Goal: Transaction & Acquisition: Purchase product/service

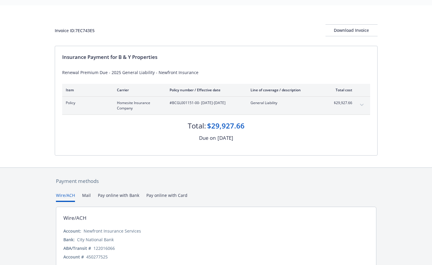
scroll to position [41, 0]
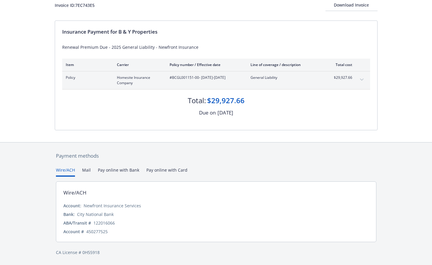
click at [119, 171] on button "Pay online with Bank" at bounding box center [118, 172] width 41 height 10
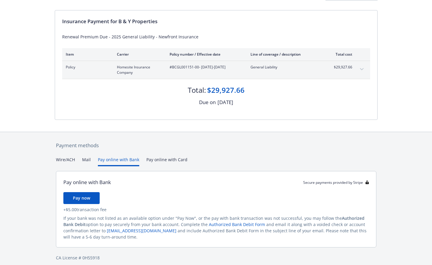
scroll to position [57, 0]
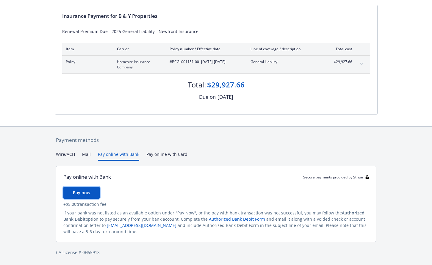
click at [86, 193] on span "Pay now" at bounding box center [81, 193] width 17 height 6
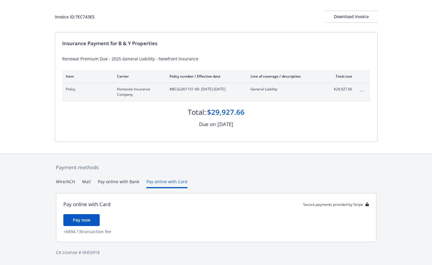
scroll to position [30, 0]
click at [163, 154] on div "Payment methods Wire/ACH Mail Pay online with Bank Pay online with Card Pay onl…" at bounding box center [216, 209] width 323 height 111
click at [80, 222] on span "Pay now" at bounding box center [81, 220] width 17 height 6
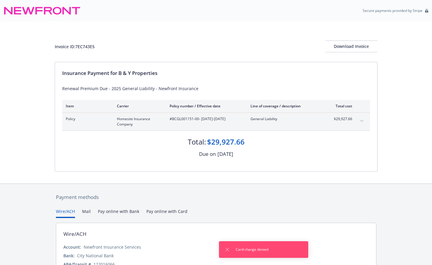
scroll to position [41, 0]
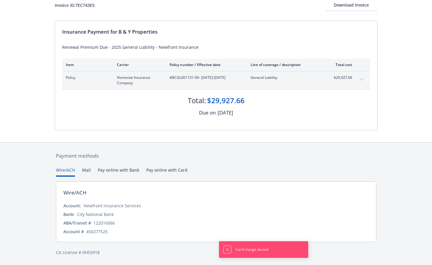
click at [227, 250] on icon "Dismiss notification" at bounding box center [227, 249] width 3 height 3
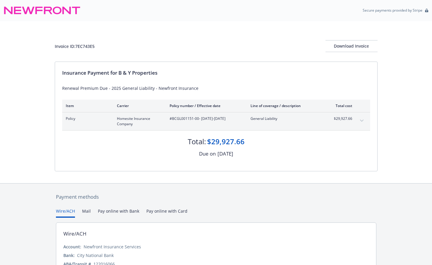
scroll to position [0, 0]
click at [345, 48] on div "Download Invoice" at bounding box center [352, 46] width 52 height 11
click at [356, 46] on div "Download Invoice" at bounding box center [352, 46] width 52 height 11
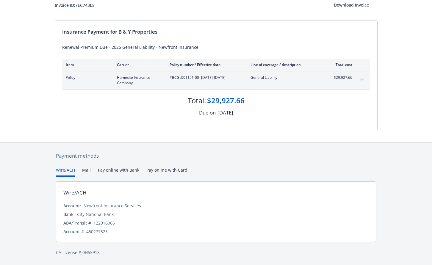
scroll to position [30, 0]
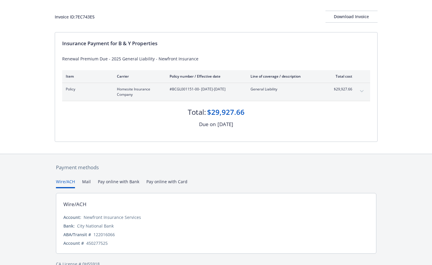
click at [171, 171] on div "Payment methods Wire/ACH Mail Pay online with Bank Pay online with Card Wire/AC…" at bounding box center [216, 215] width 323 height 123
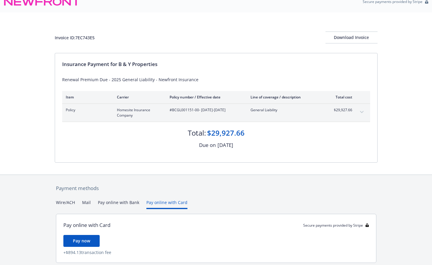
scroll to position [0, 0]
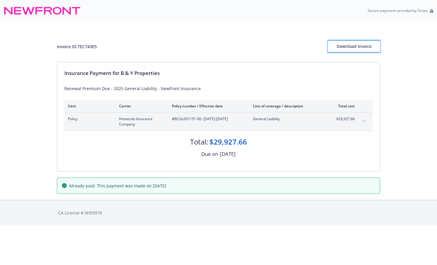
click at [351, 43] on div "Download Invoice" at bounding box center [354, 46] width 52 height 11
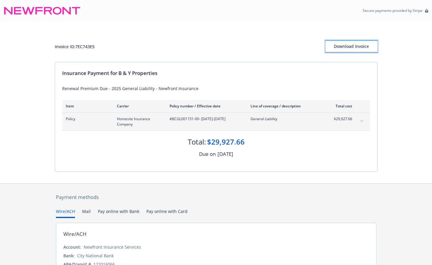
click at [343, 49] on div "Download Invoice" at bounding box center [352, 46] width 52 height 11
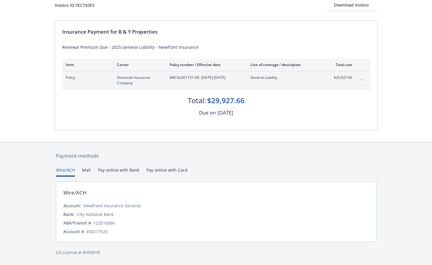
scroll to position [30, 0]
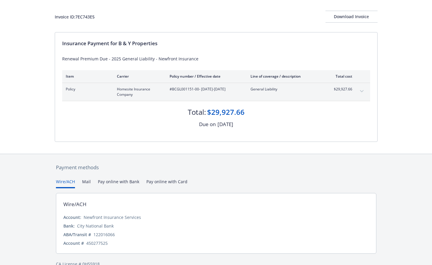
click at [160, 171] on div "Payment methods Wire/ACH Mail Pay online with Bank Pay online with Card Wire/AC…" at bounding box center [216, 215] width 323 height 123
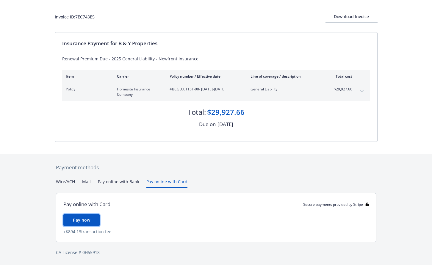
click at [92, 222] on button "Pay now" at bounding box center [81, 220] width 36 height 12
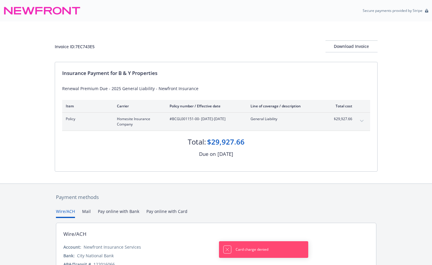
click at [226, 248] on icon "Dismiss notification" at bounding box center [227, 249] width 5 height 5
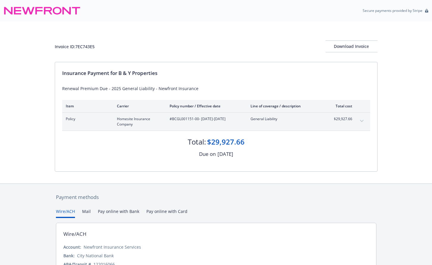
click at [155, 211] on button "Pay online with Card" at bounding box center [166, 213] width 41 height 10
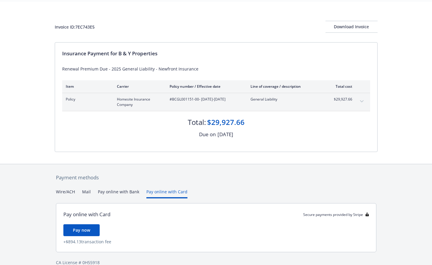
scroll to position [30, 0]
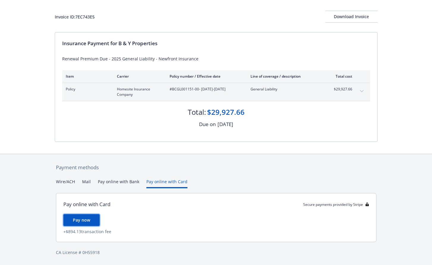
click at [88, 219] on span "Pay now" at bounding box center [81, 220] width 17 height 6
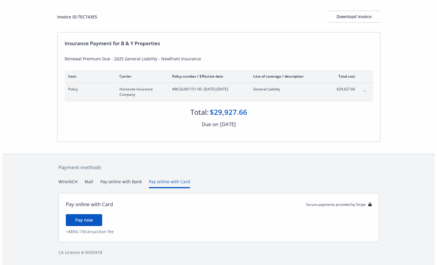
scroll to position [0, 0]
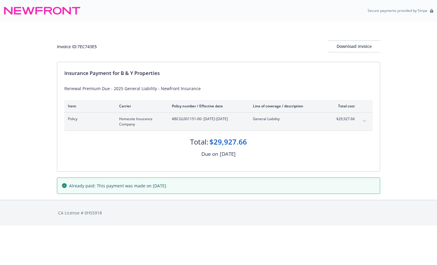
click at [365, 122] on icon "expand content" at bounding box center [364, 121] width 4 height 2
click at [363, 119] on button "expand content" at bounding box center [364, 121] width 10 height 10
click at [392, 57] on div "Invoice ID: 7EC743E5 Download Invoice Insurance Payment for B & Y Properties Re…" at bounding box center [218, 110] width 437 height 179
